Goal: Task Accomplishment & Management: Manage account settings

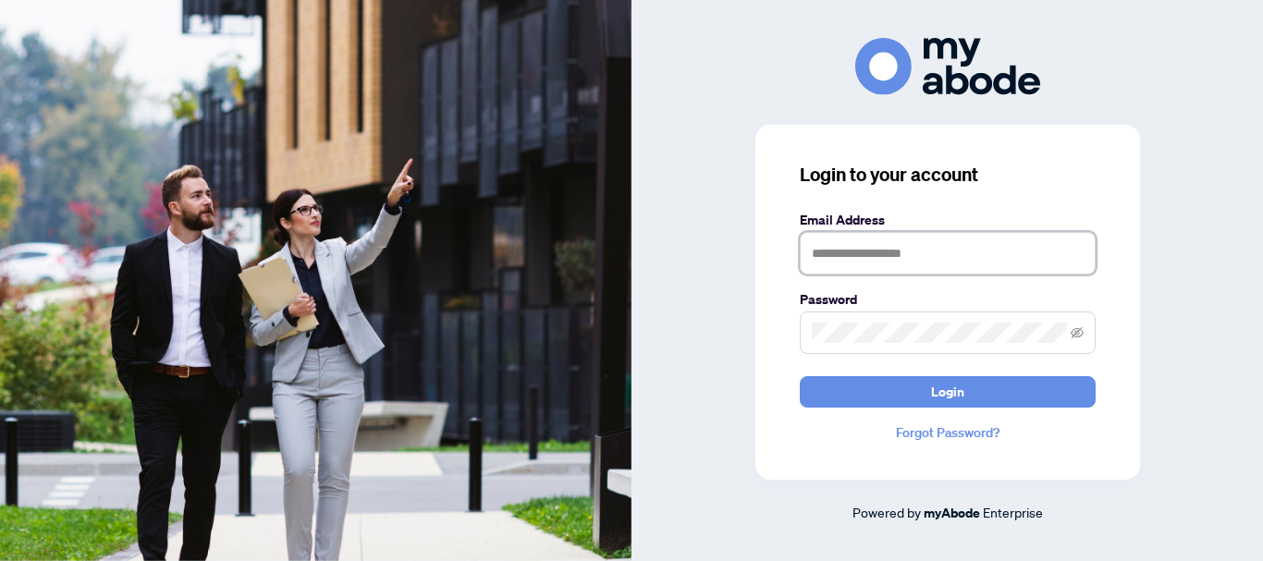
click at [842, 253] on input "text" at bounding box center [948, 253] width 296 height 43
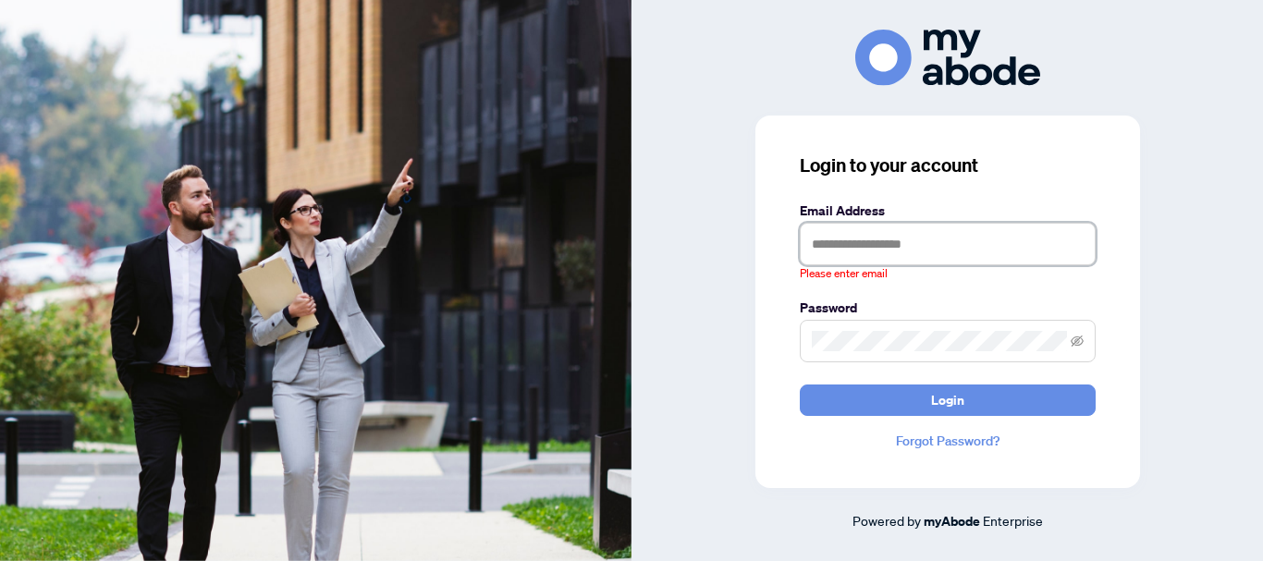
type input "**********"
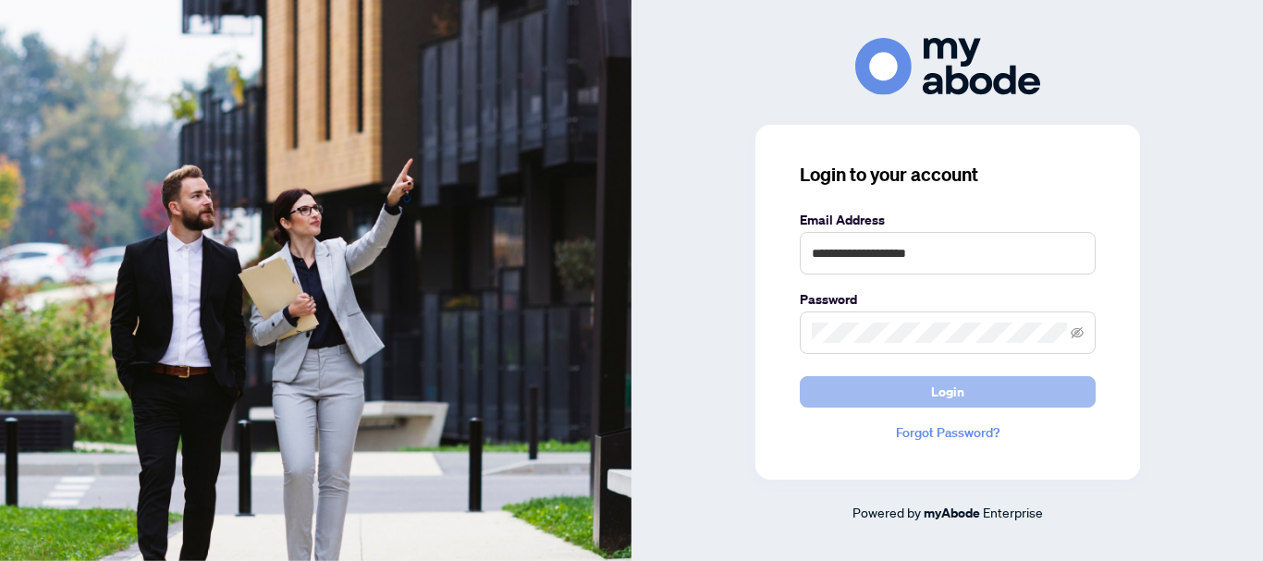
click at [927, 392] on button "Login" at bounding box center [948, 391] width 296 height 31
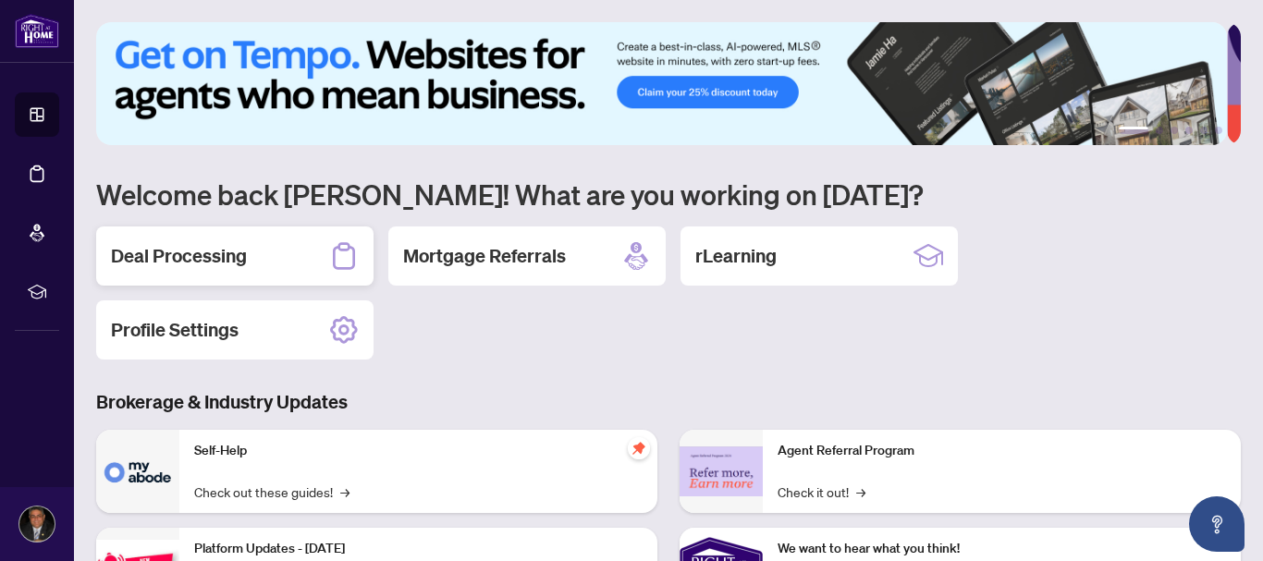
click at [228, 263] on h2 "Deal Processing" at bounding box center [179, 256] width 136 height 26
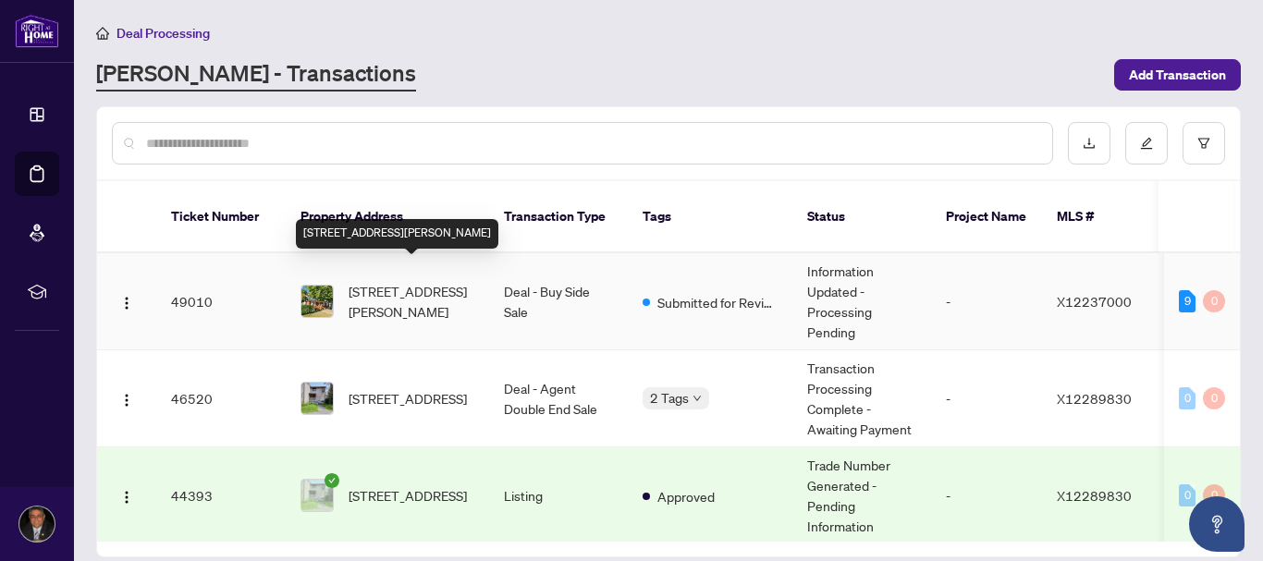
click at [415, 281] on span "[STREET_ADDRESS][PERSON_NAME]" at bounding box center [412, 301] width 126 height 41
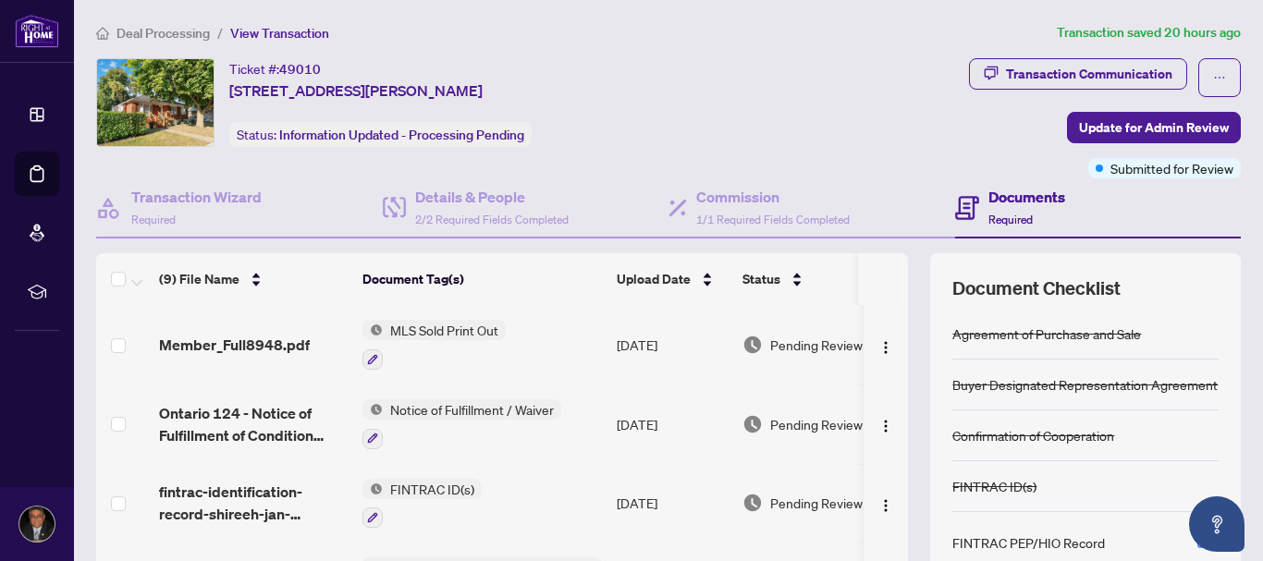
click at [141, 31] on span "Deal Processing" at bounding box center [163, 33] width 93 height 17
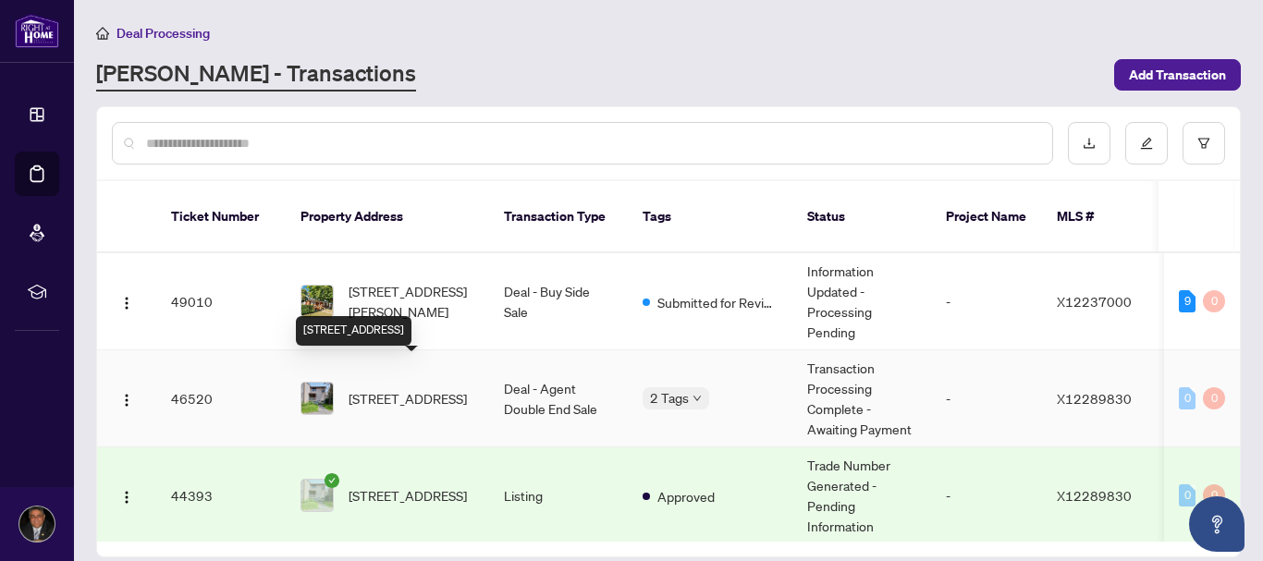
click at [419, 388] on span "92-1913 Stonehenge Cres, Ottawa, Ontario K1B 4N7, Canada" at bounding box center [408, 398] width 118 height 20
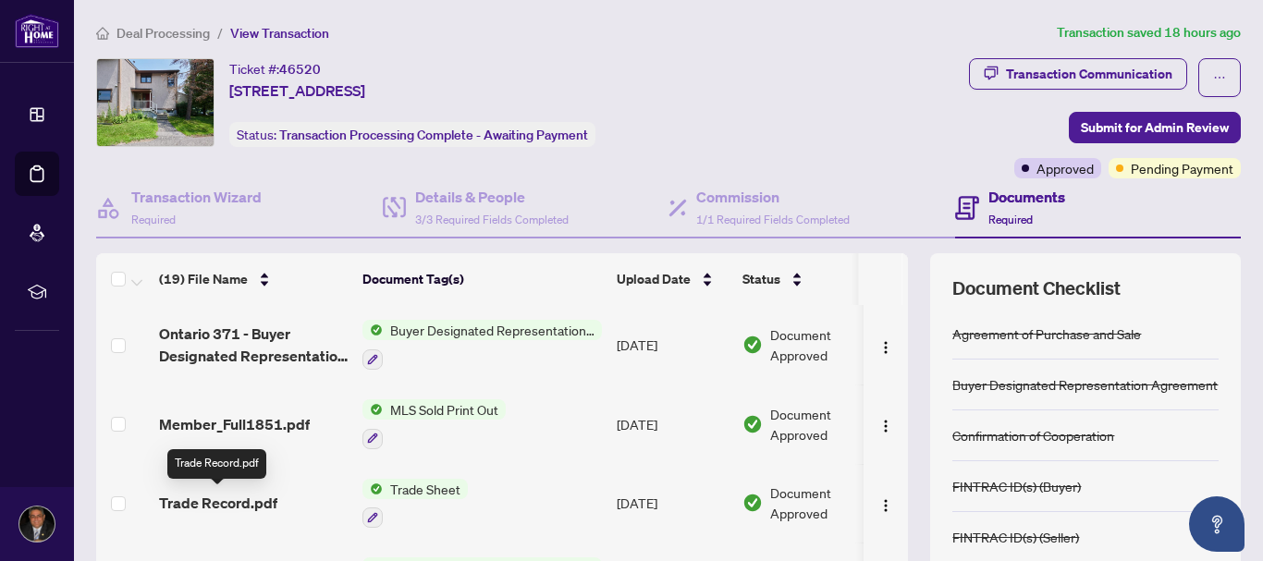
click at [236, 497] on span "Trade Record.pdf" at bounding box center [218, 503] width 118 height 22
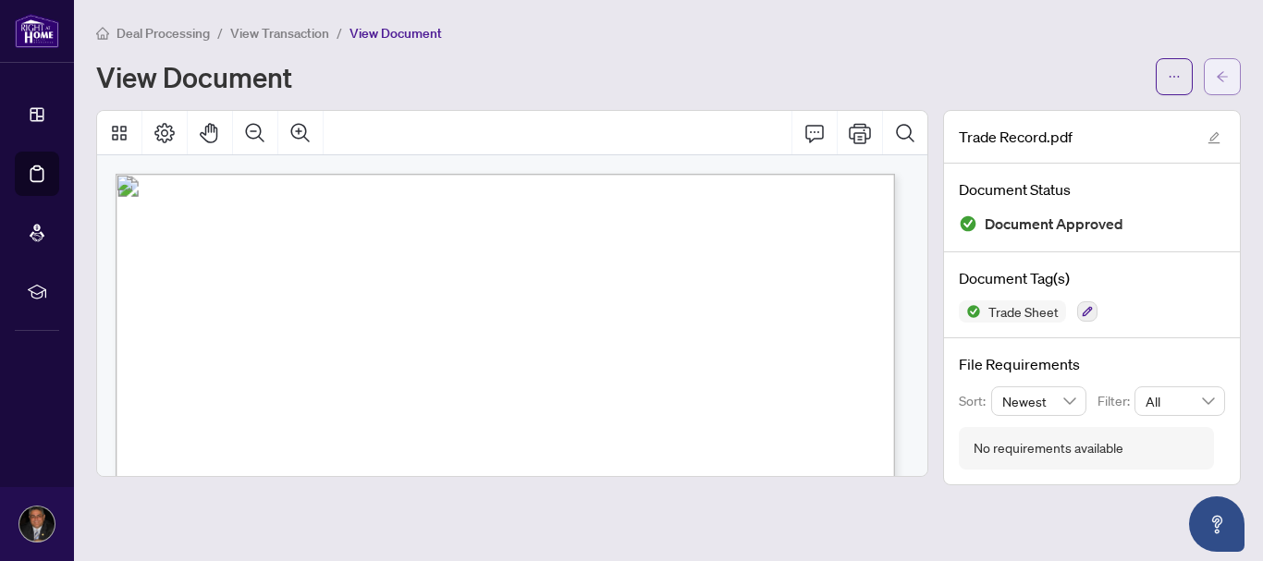
click at [1227, 90] on span "button" at bounding box center [1222, 77] width 13 height 30
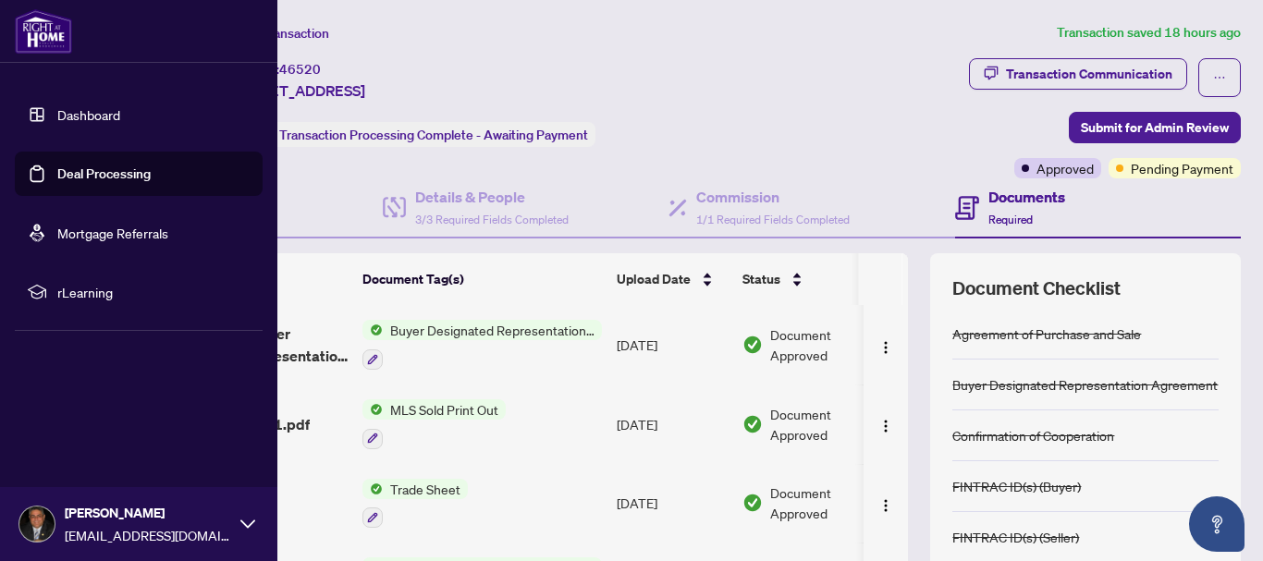
click at [46, 35] on img at bounding box center [43, 31] width 57 height 44
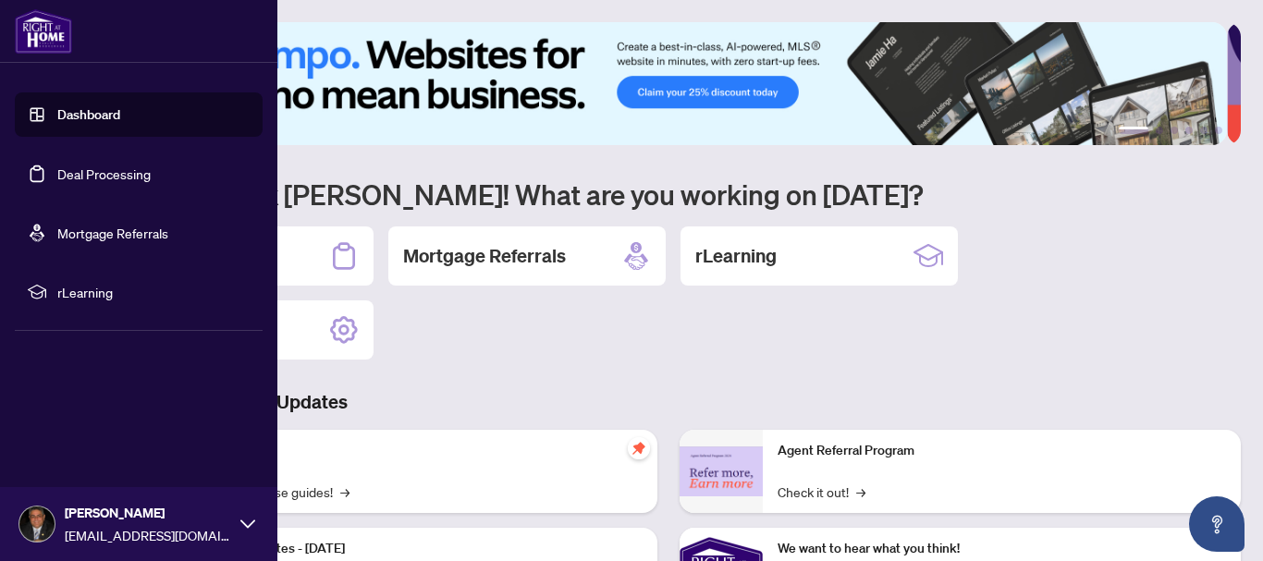
click at [257, 525] on div "Karim Mohamed karimm7860@gmail.com" at bounding box center [138, 524] width 277 height 74
click at [86, 415] on span "Logout" at bounding box center [75, 414] width 42 height 30
